Goal: Information Seeking & Learning: Learn about a topic

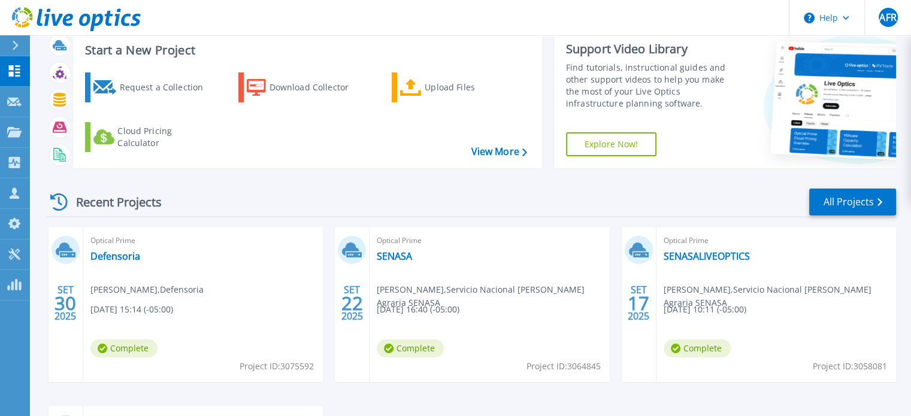
scroll to position [60, 0]
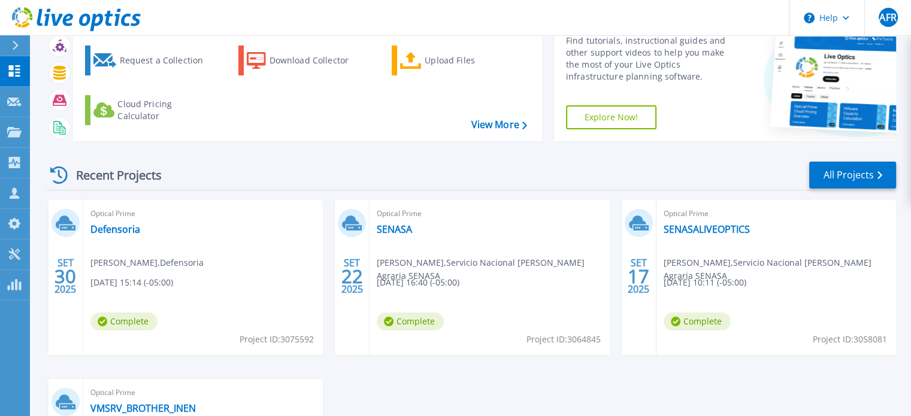
click at [357, 179] on div "Recent Projects All Projects" at bounding box center [471, 176] width 850 height 30
click at [111, 237] on div "Optical Prime Defensoria Hugo Vasquez , Defensoria 09/30/2025, 15:14 (-05:00) C…" at bounding box center [203, 277] width 240 height 155
click at [112, 234] on link "Defensoria" at bounding box center [115, 229] width 50 height 12
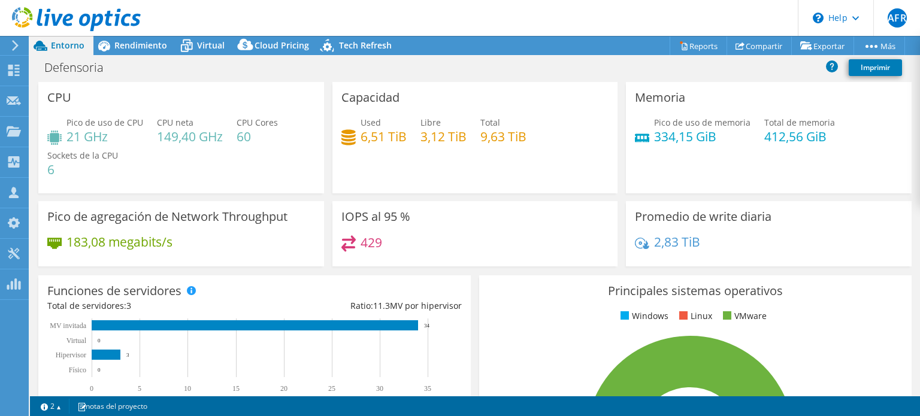
select select "USD"
click at [490, 70] on div "Defensoria Imprimir" at bounding box center [475, 67] width 890 height 22
click at [152, 45] on span "Rendimiento" at bounding box center [140, 45] width 53 height 11
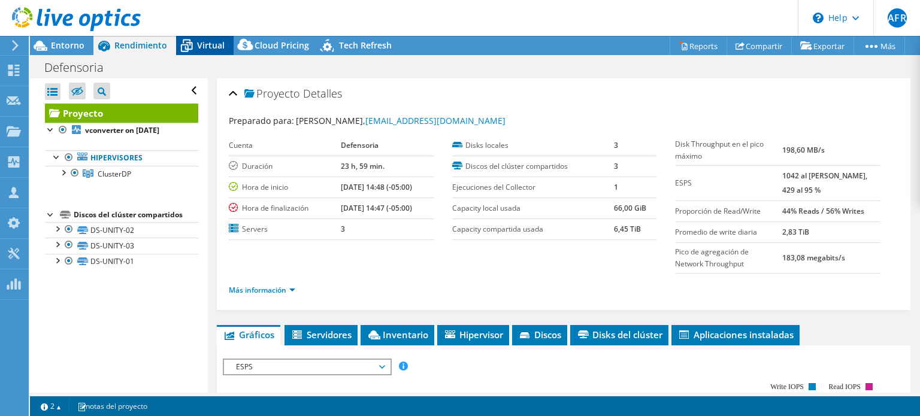
click at [202, 47] on span "Virtual" at bounding box center [211, 45] width 28 height 11
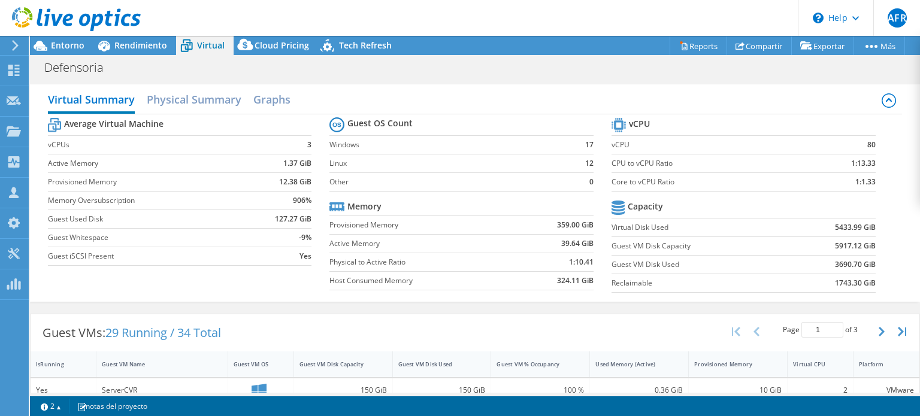
scroll to position [120, 0]
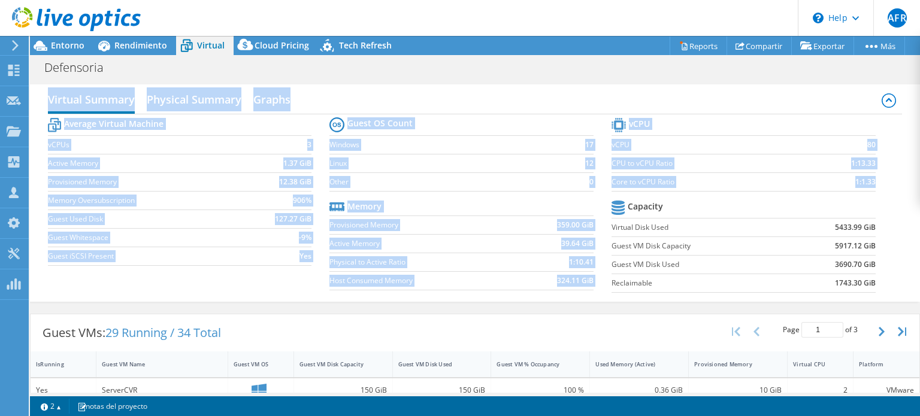
drag, startPoint x: 920, startPoint y: 132, endPoint x: 908, endPoint y: 183, distance: 51.6
click at [908, 183] on div "CPU Pico de uso de CPU 21 GHz CPU neta 149,40 GHz CPU Cores 60 Sockets de la CP…" at bounding box center [475, 235] width 890 height 314
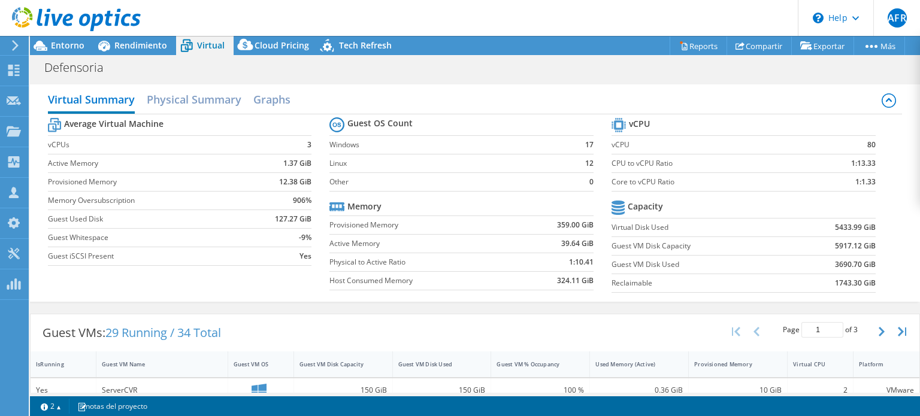
click at [449, 66] on div "Defensoria Imprimir" at bounding box center [475, 67] width 890 height 22
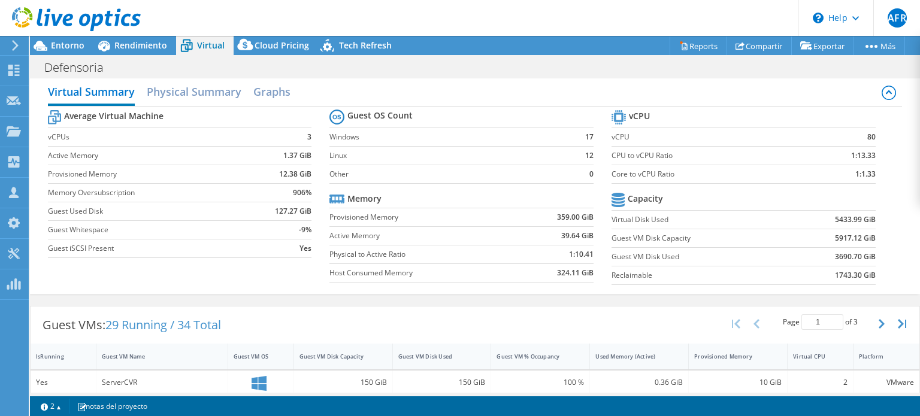
scroll to position [0, 0]
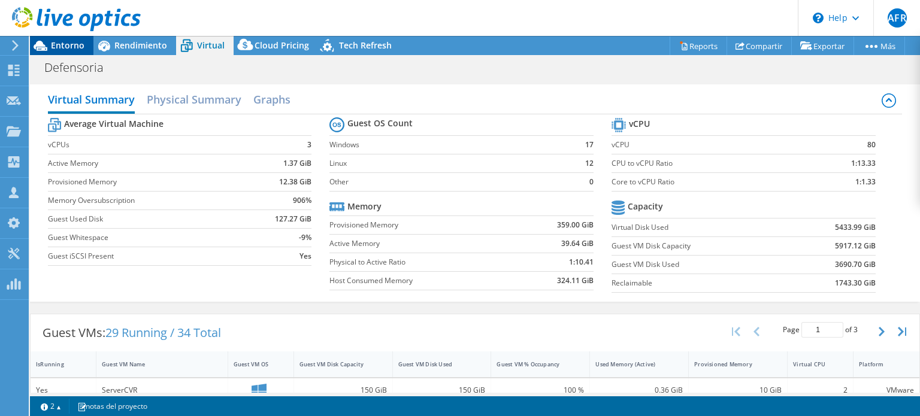
click at [49, 46] on icon at bounding box center [40, 45] width 21 height 21
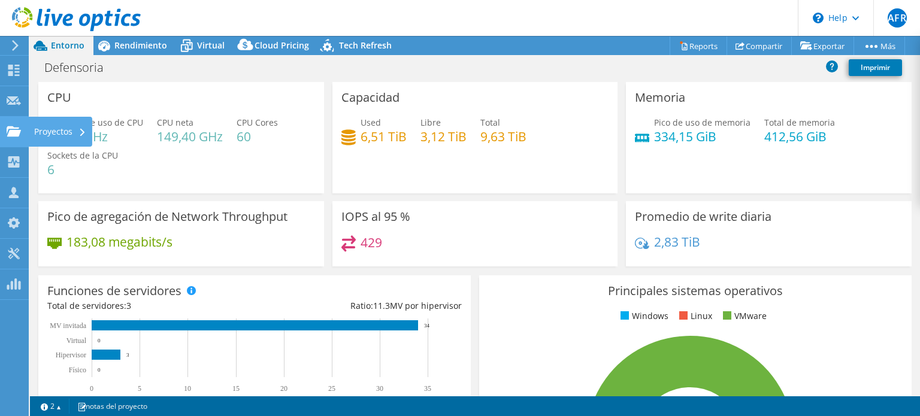
click at [48, 130] on div "Proyectos" at bounding box center [60, 132] width 64 height 30
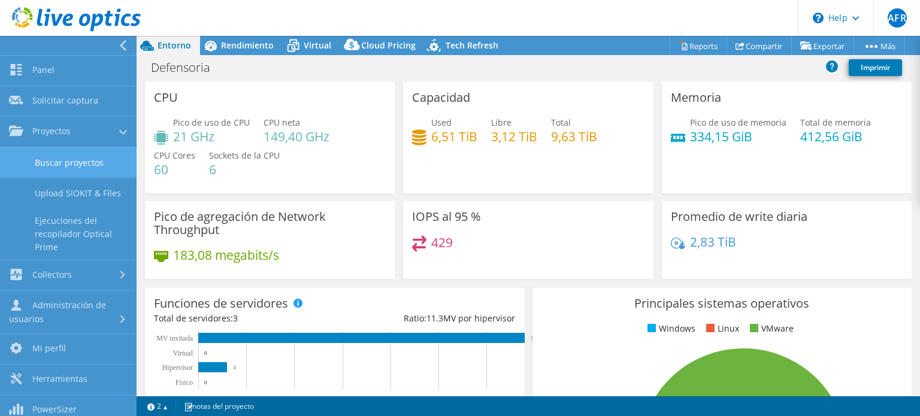
click at [78, 161] on link "Buscar proyectos" at bounding box center [68, 162] width 137 height 31
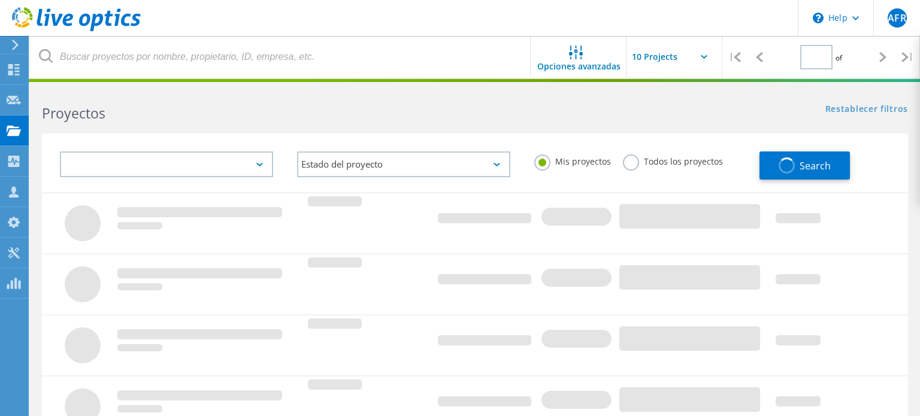
type input "1"
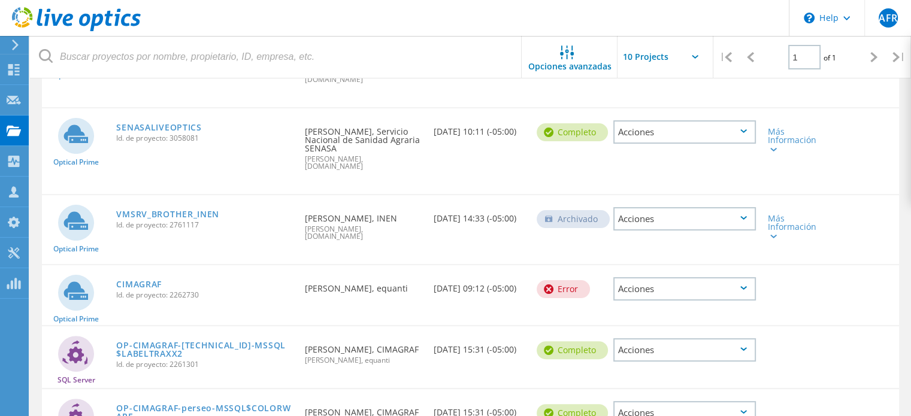
scroll to position [392, 0]
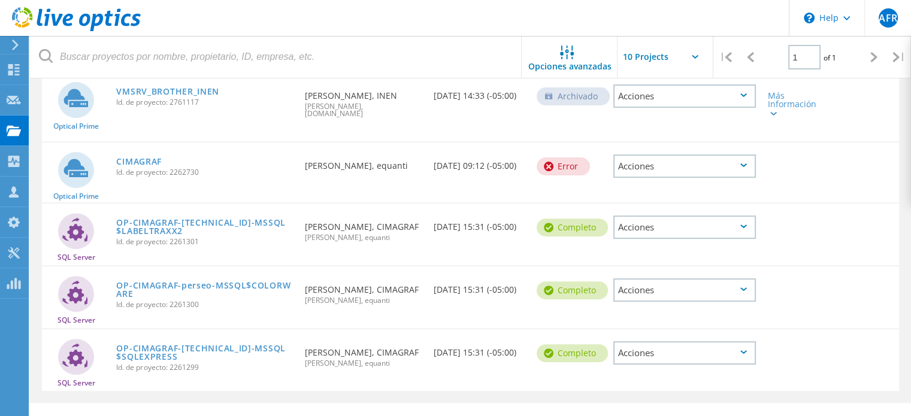
drag, startPoint x: 918, startPoint y: 98, endPoint x: 911, endPoint y: 323, distance: 225.4
click at [911, 323] on html "\n Help Explore Helpful Articles Contact Support AFR Miembro de grupo de asocia…" at bounding box center [455, 23] width 911 height 831
click at [243, 344] on link "OP-CIMAGRAF-[TECHNICAL_ID]-MSSQL$SQLEXPRESS" at bounding box center [204, 352] width 177 height 17
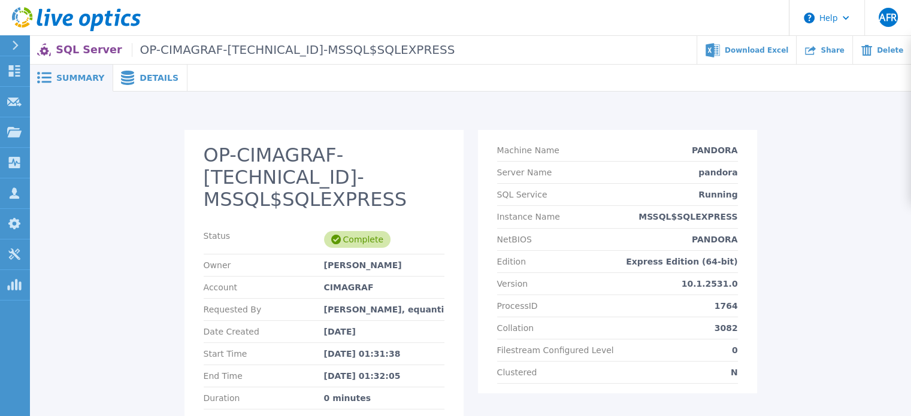
click at [150, 79] on span "Details" at bounding box center [159, 78] width 39 height 8
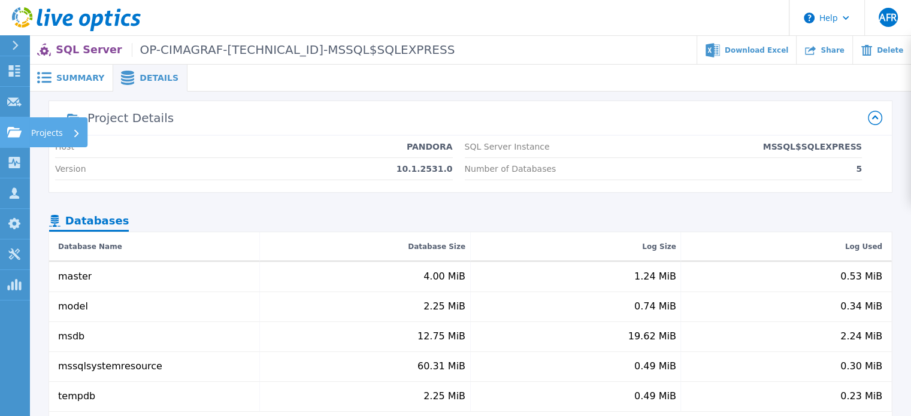
click at [37, 140] on p "Projects" at bounding box center [47, 132] width 32 height 31
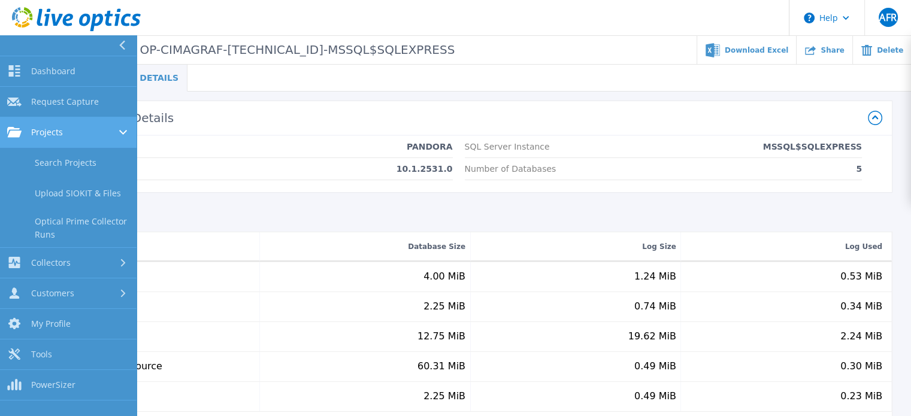
click at [53, 131] on span "Projects" at bounding box center [47, 132] width 32 height 11
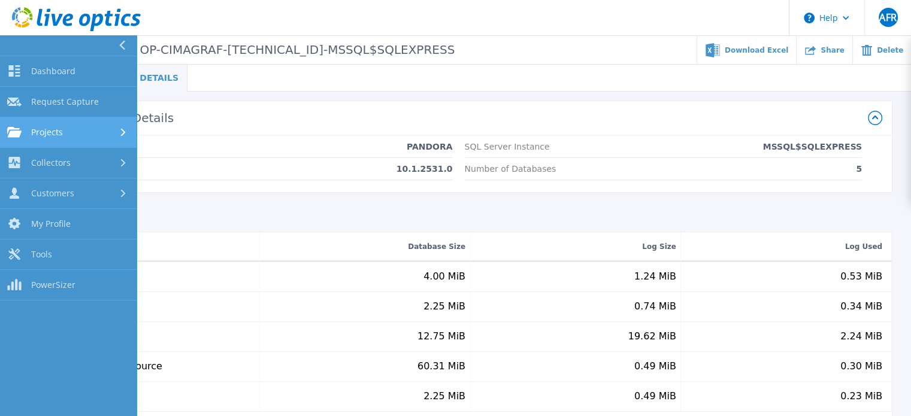
click at [53, 131] on span "Projects" at bounding box center [47, 132] width 32 height 11
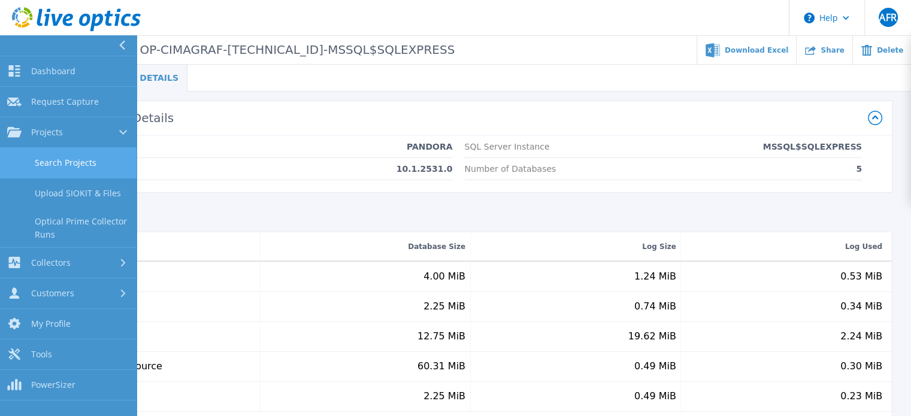
click at [75, 154] on link "Search Projects" at bounding box center [68, 163] width 137 height 31
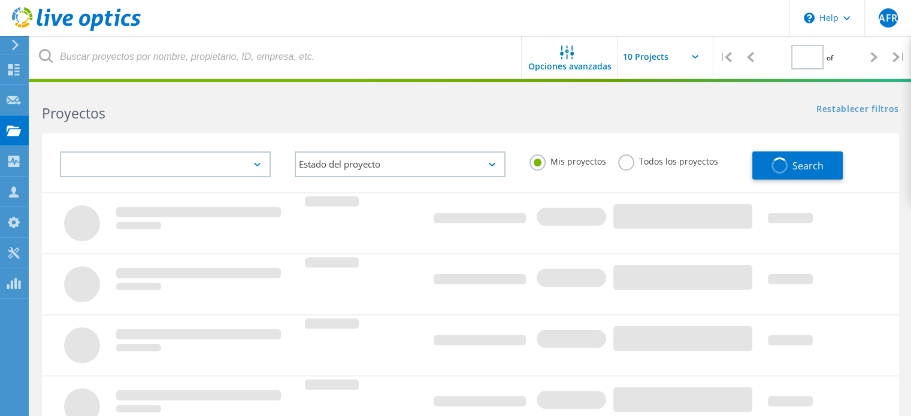
type input "1"
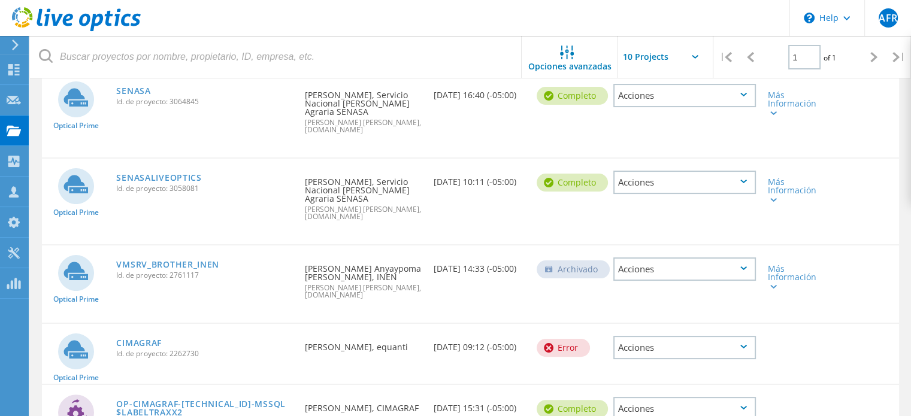
scroll to position [240, 0]
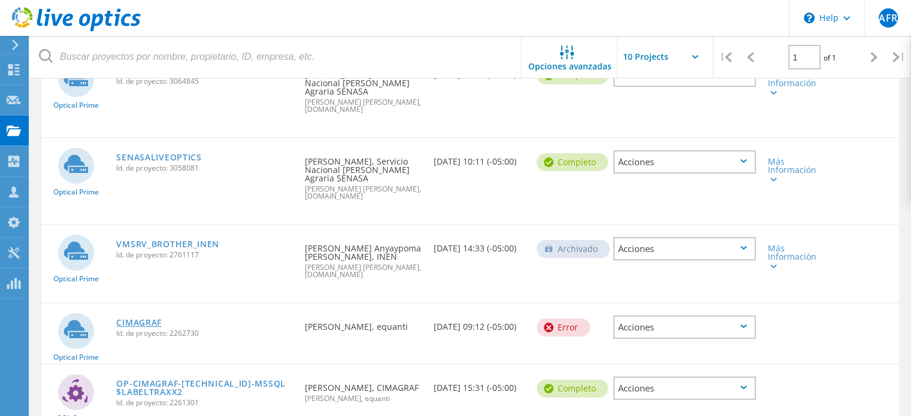
click at [137, 319] on link "CIMAGRAF" at bounding box center [139, 323] width 46 height 8
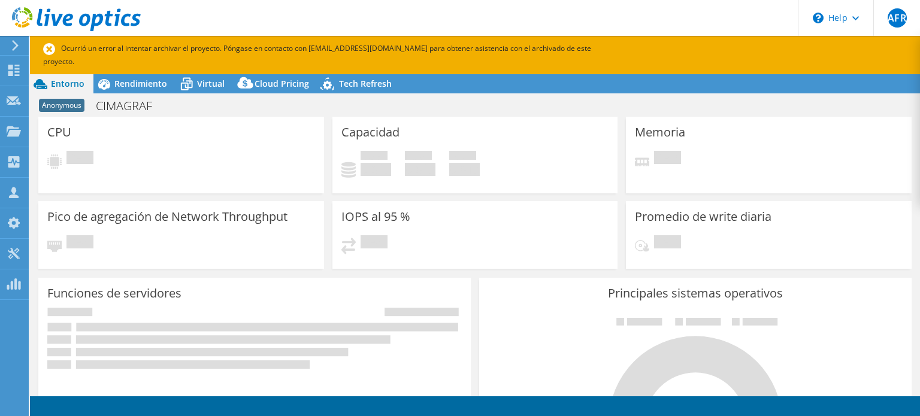
select select "USD"
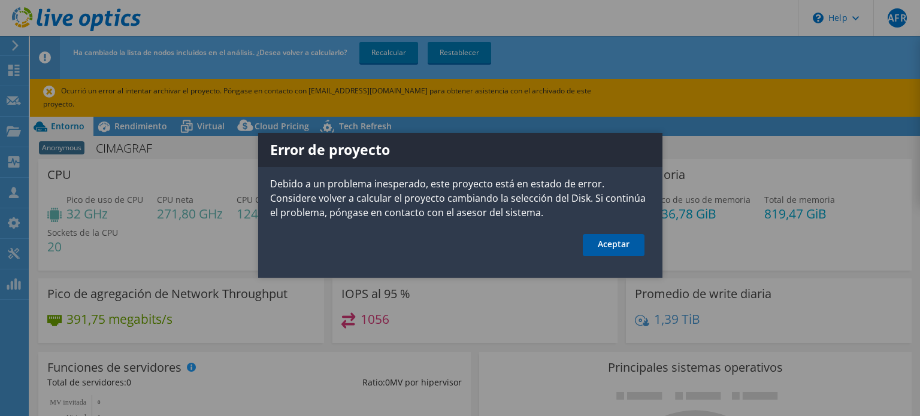
click at [610, 241] on link "Aceptar" at bounding box center [614, 245] width 62 height 22
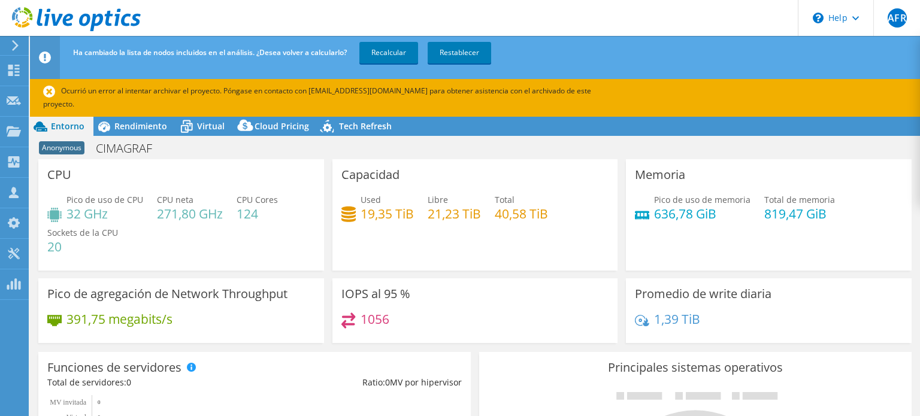
drag, startPoint x: 185, startPoint y: 309, endPoint x: 250, endPoint y: 310, distance: 65.9
click at [250, 313] on div "391,75 megabits/s" at bounding box center [181, 325] width 268 height 25
click at [257, 313] on div "391,75 megabits/s" at bounding box center [181, 325] width 268 height 25
click at [251, 207] on h4 "124" at bounding box center [257, 213] width 41 height 13
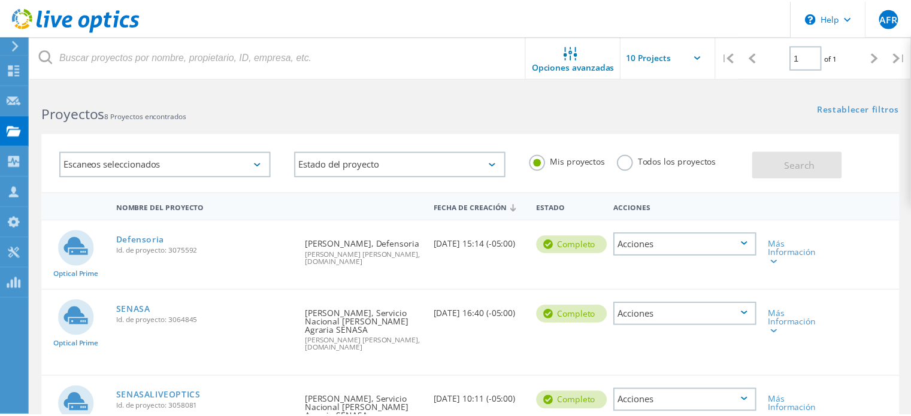
scroll to position [240, 0]
